Goal: Task Accomplishment & Management: Use online tool/utility

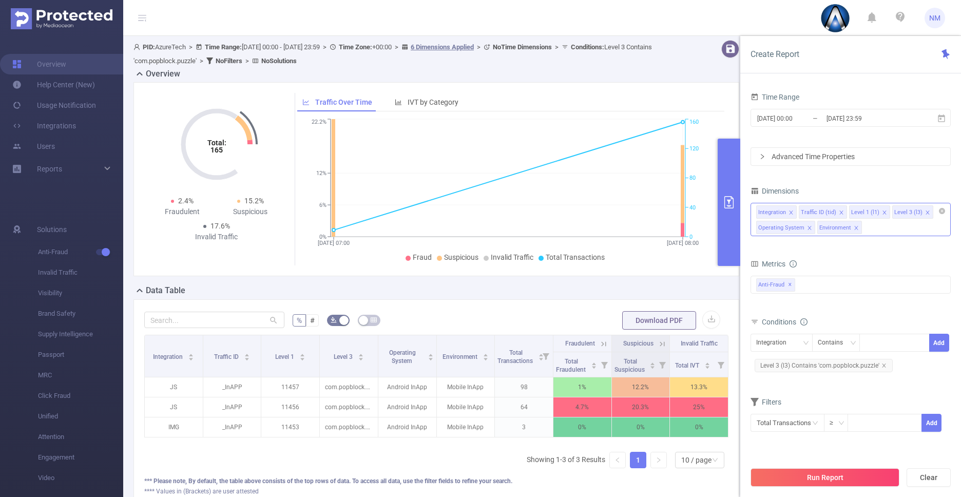
click at [879, 225] on div "Integration Traffic ID (tid) Level 1 (l1) Level 3 (l3) Operating System Environ…" at bounding box center [850, 219] width 200 height 33
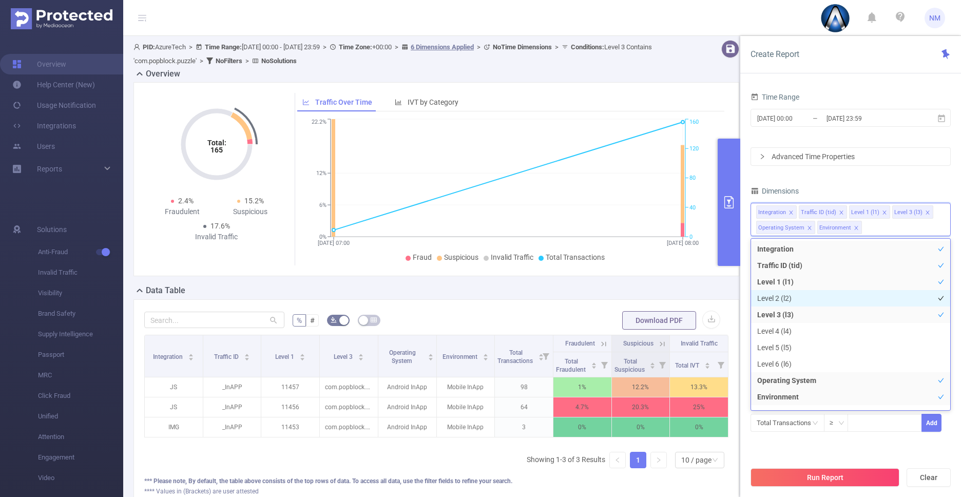
click at [838, 298] on li "Level 2 (l2)" at bounding box center [850, 298] width 199 height 16
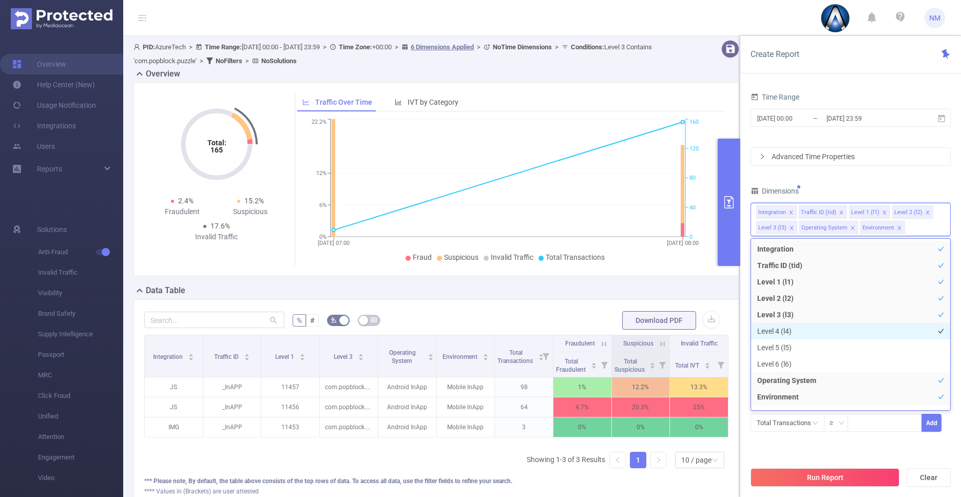
click at [827, 333] on li "Level 4 (l4)" at bounding box center [850, 331] width 199 height 16
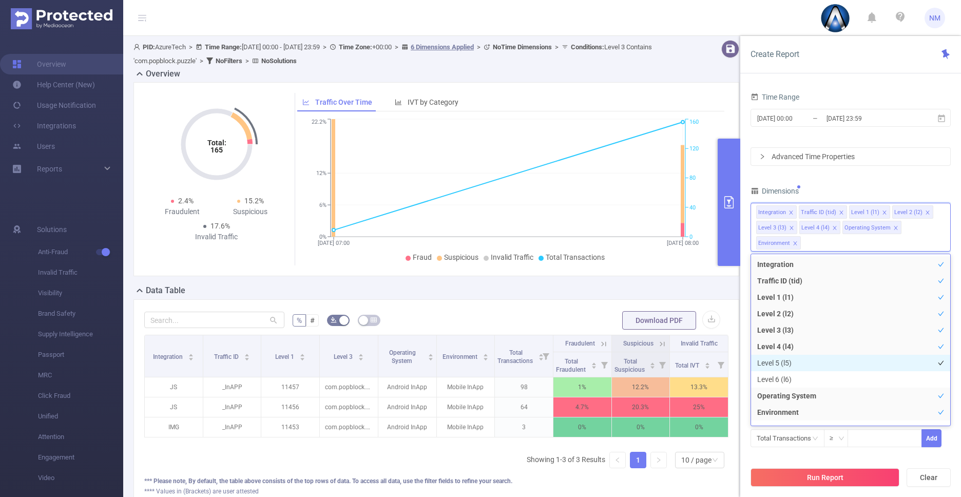
click at [820, 366] on li "Level 5 (l5)" at bounding box center [850, 363] width 199 height 16
click at [817, 384] on li "Level 6 (l6)" at bounding box center [850, 379] width 199 height 16
click at [830, 474] on button "Run Report" at bounding box center [824, 477] width 149 height 18
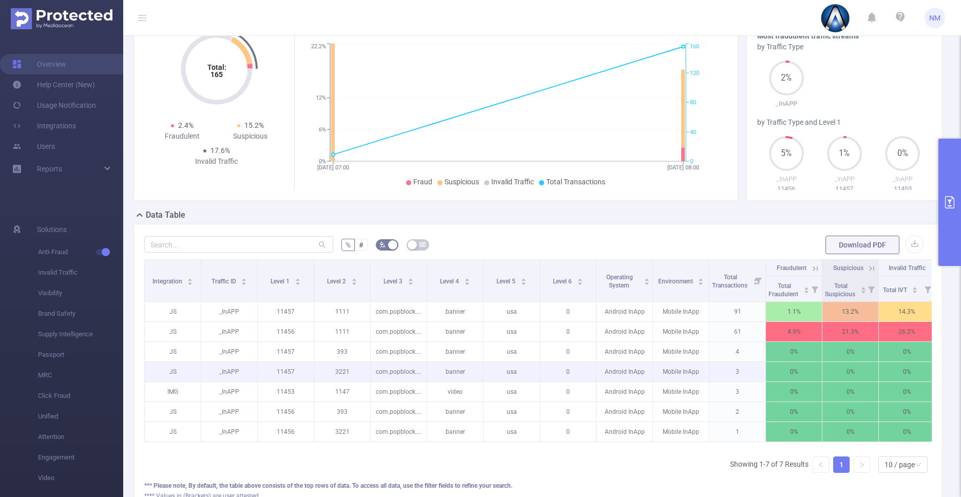
scroll to position [67, 0]
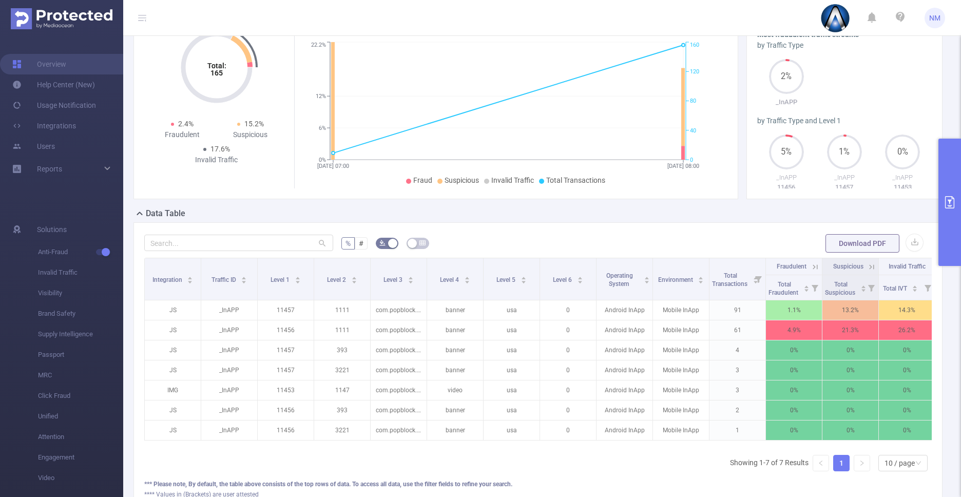
click at [953, 237] on button "primary" at bounding box center [949, 202] width 23 height 127
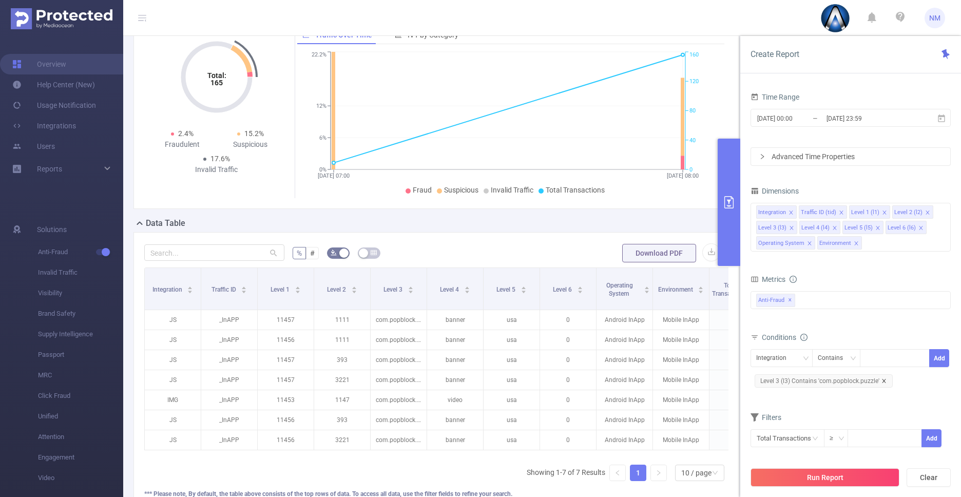
click at [881, 379] on icon "icon: close" at bounding box center [883, 380] width 5 height 5
click at [787, 362] on div "Integration" at bounding box center [774, 358] width 37 height 17
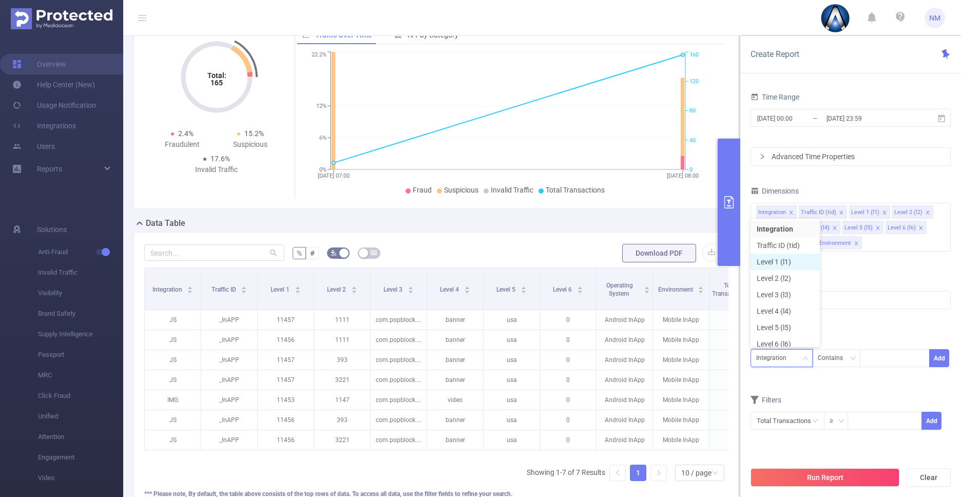
click at [788, 263] on li "Level 1 (l1)" at bounding box center [784, 262] width 69 height 16
click at [877, 364] on div at bounding box center [894, 358] width 59 height 17
paste input "21946"
type input "21946"
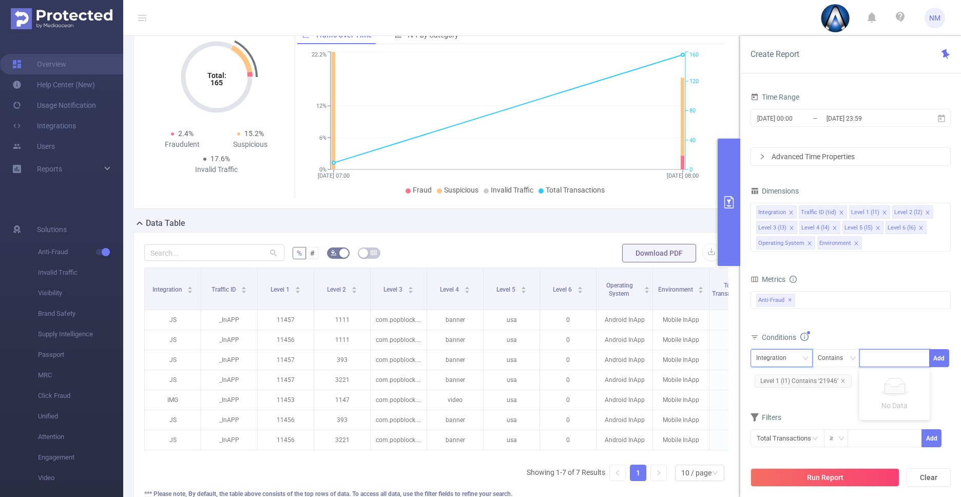
click at [779, 357] on div "Integration" at bounding box center [774, 358] width 37 height 17
click at [787, 272] on li "Level 2 (l2)" at bounding box center [784, 273] width 69 height 16
click at [873, 358] on div at bounding box center [894, 358] width 59 height 17
type input "13073"
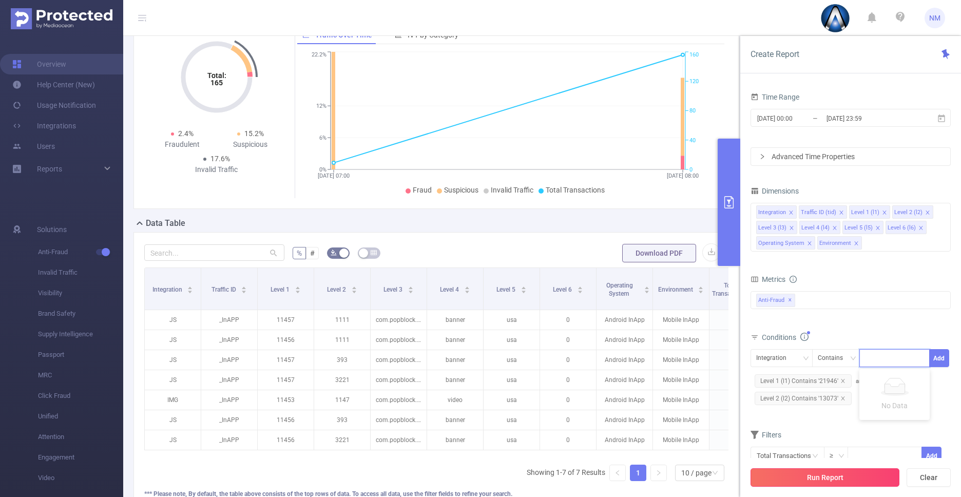
click at [856, 477] on button "Run Report" at bounding box center [824, 477] width 149 height 18
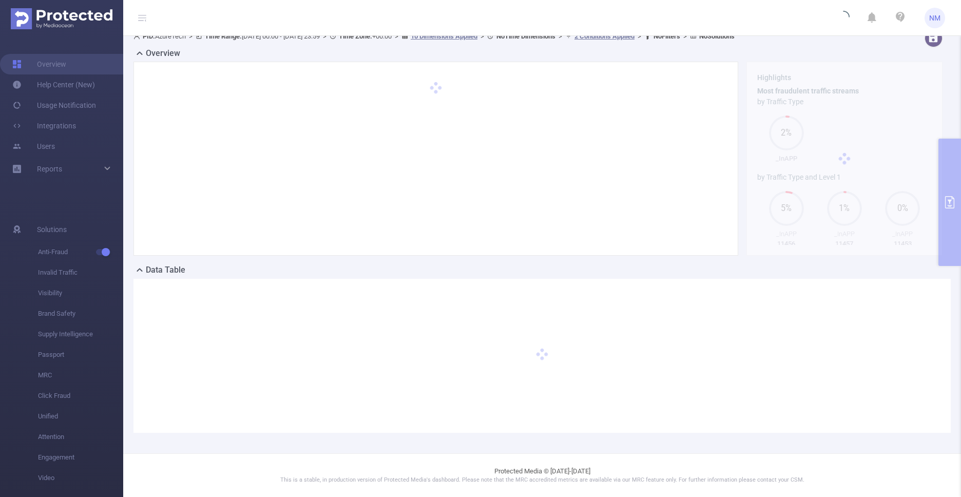
scroll to position [10, 0]
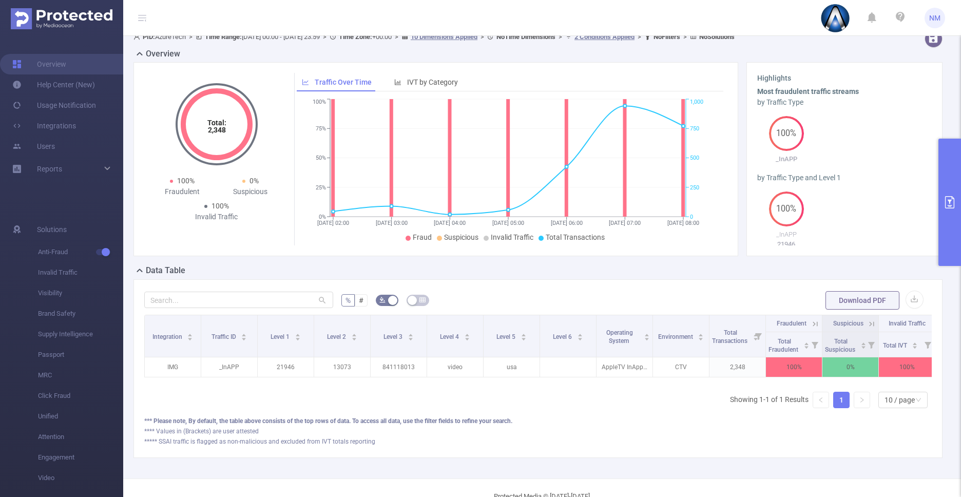
click at [815, 320] on icon at bounding box center [815, 323] width 9 height 9
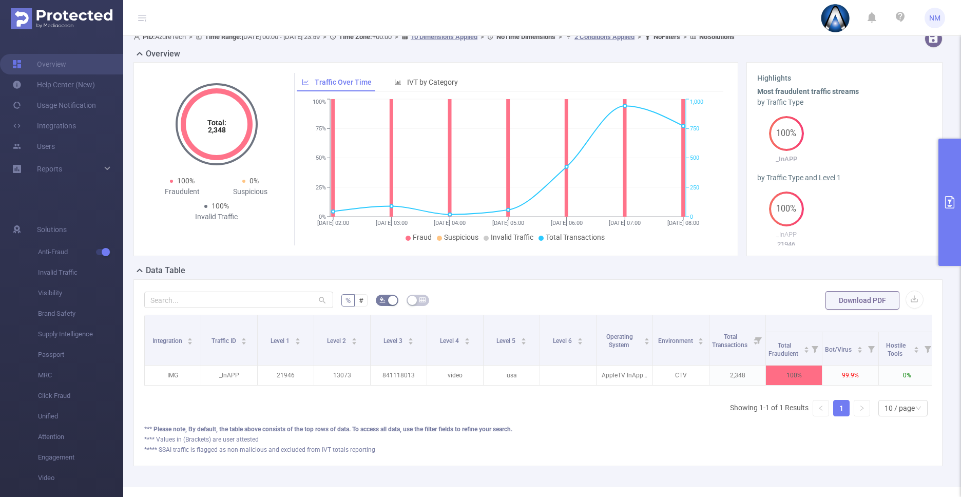
click at [947, 202] on icon "primary" at bounding box center [949, 202] width 12 height 12
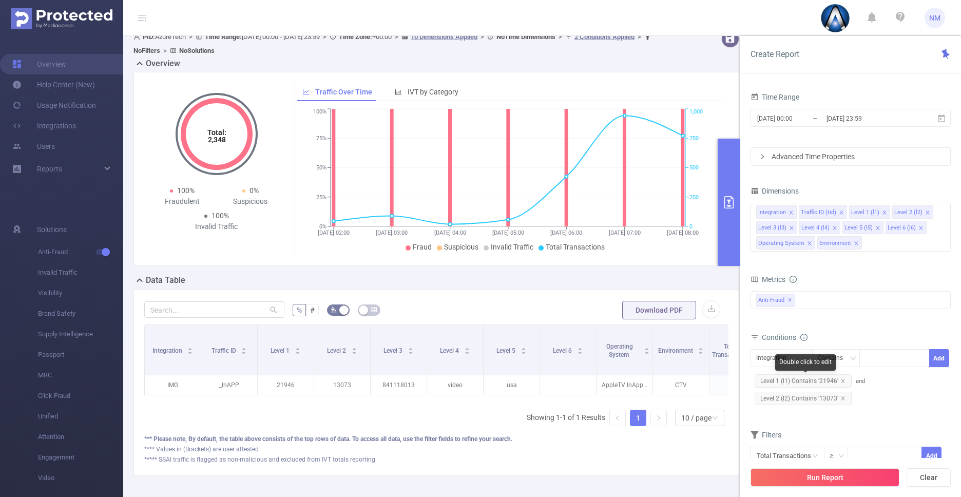
click at [827, 379] on span "Level 1 (l1) Contains '21946'" at bounding box center [803, 380] width 97 height 13
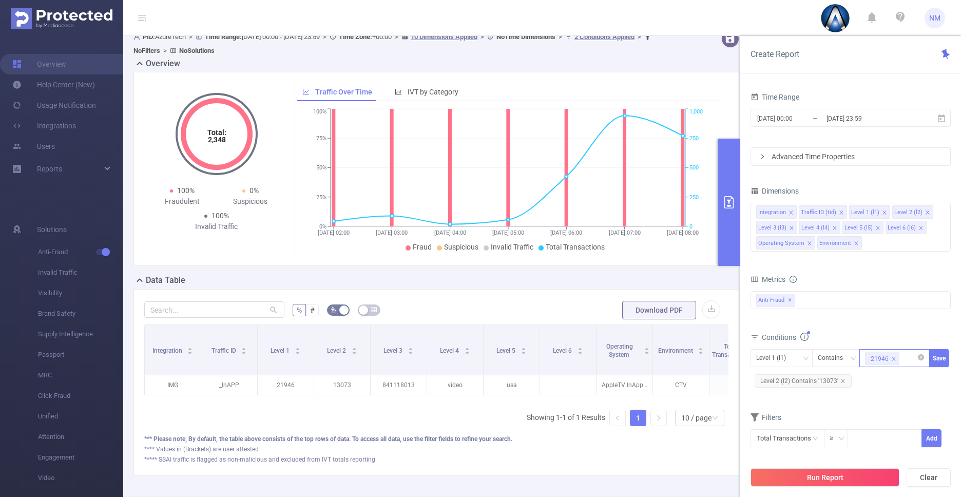
click at [892, 360] on icon "icon: close" at bounding box center [893, 358] width 5 height 5
click at [892, 359] on div at bounding box center [894, 358] width 59 height 17
paste input "22070"
type input "22070"
click at [838, 479] on button "Run Report" at bounding box center [824, 477] width 149 height 18
